Goal: Check status: Check status

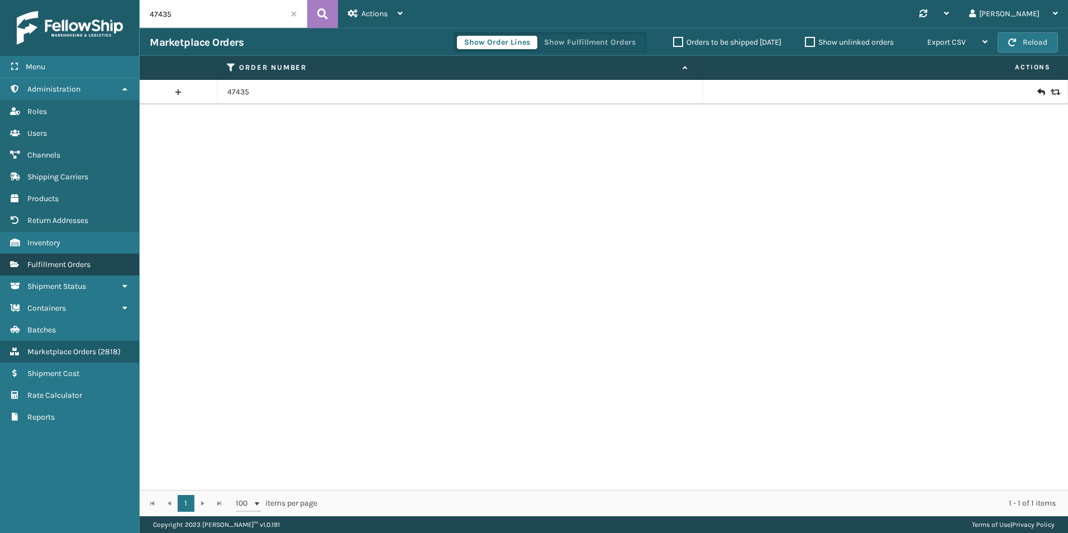
click at [78, 260] on span "Fulfillment Orders" at bounding box center [58, 264] width 63 height 9
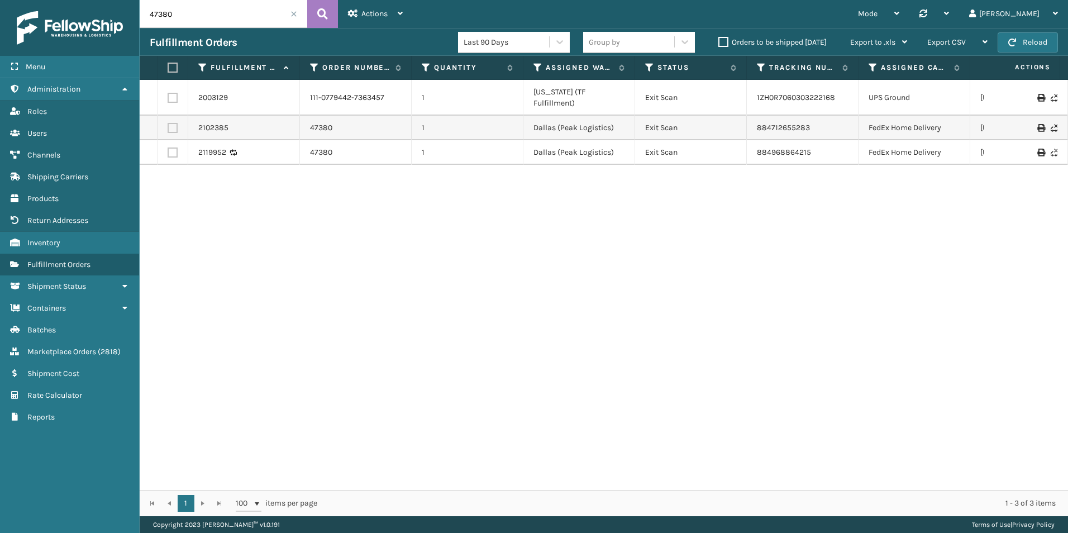
click at [209, 18] on input "47380" at bounding box center [224, 14] width 168 height 28
paste input "129028373132766"
type input "129028373132766"
click at [326, 15] on icon at bounding box center [322, 14] width 11 height 17
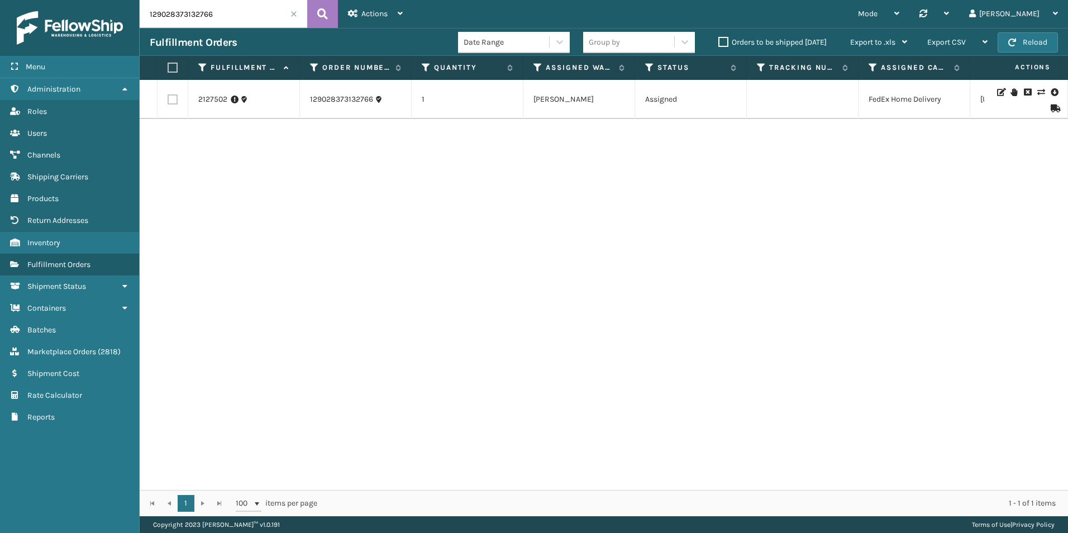
click at [1011, 92] on icon at bounding box center [1014, 92] width 7 height 8
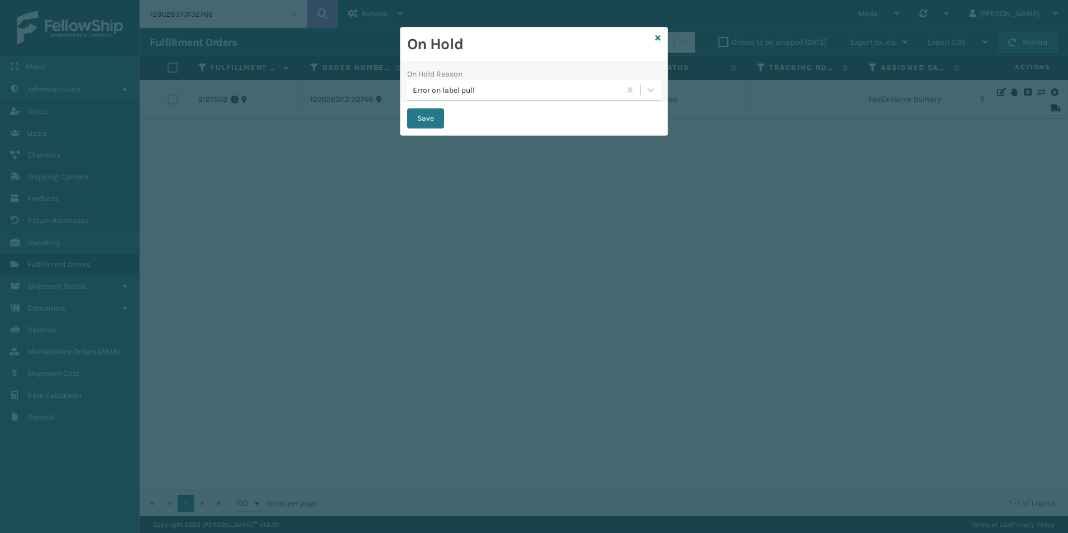
click at [490, 97] on div "Error on label pull" at bounding box center [513, 90] width 213 height 18
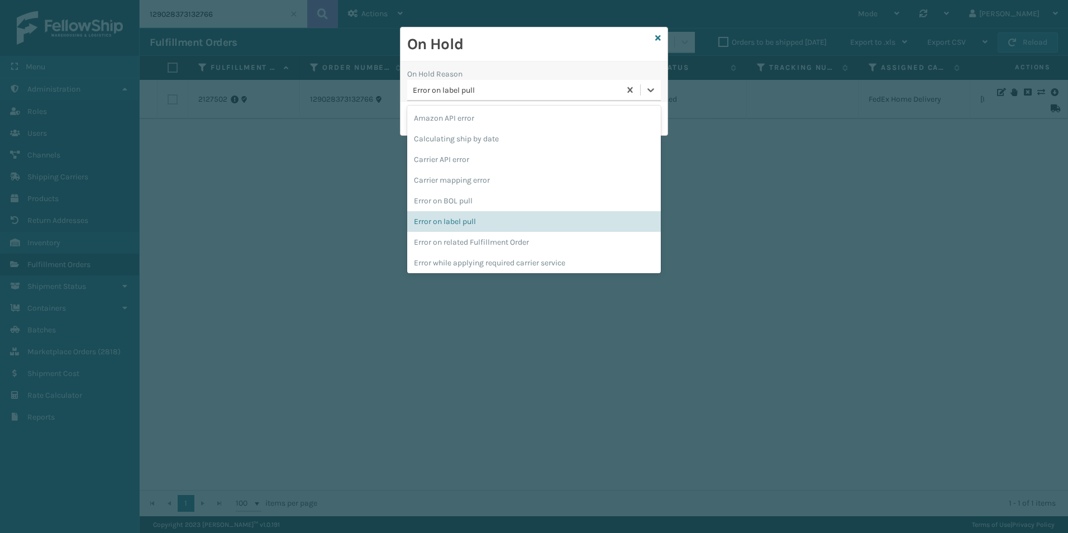
scroll to position [312, 0]
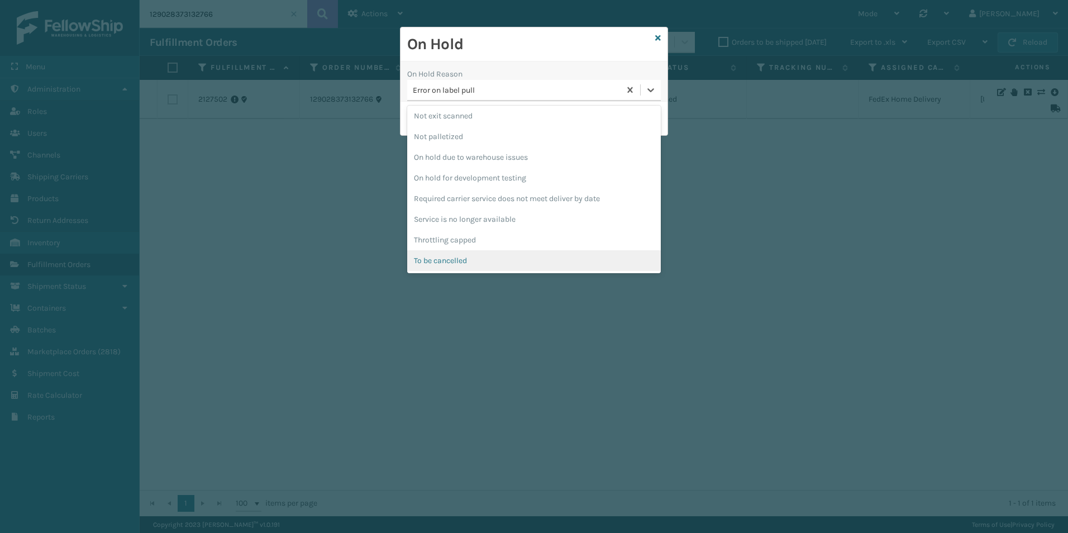
click at [470, 258] on div "To be cancelled" at bounding box center [534, 260] width 254 height 21
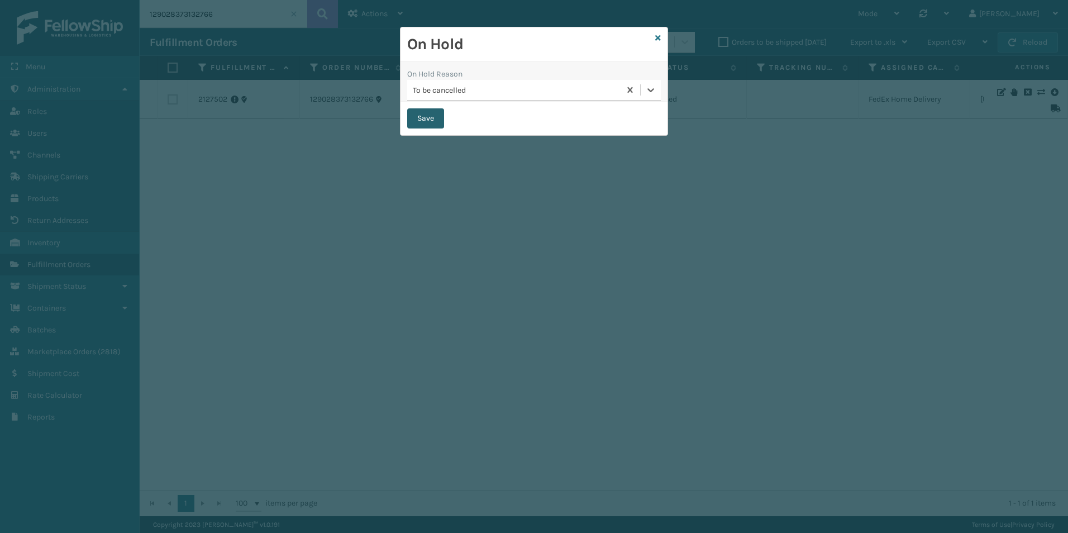
click at [444, 117] on button "Save" at bounding box center [425, 118] width 37 height 20
